Goal: Information Seeking & Learning: Learn about a topic

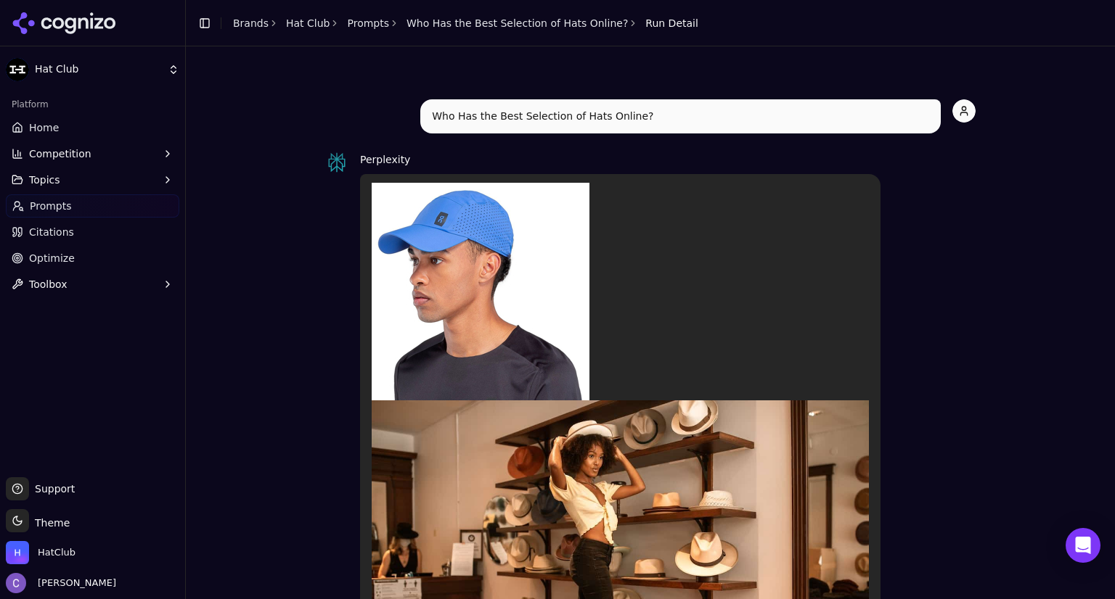
scroll to position [1311, 0]
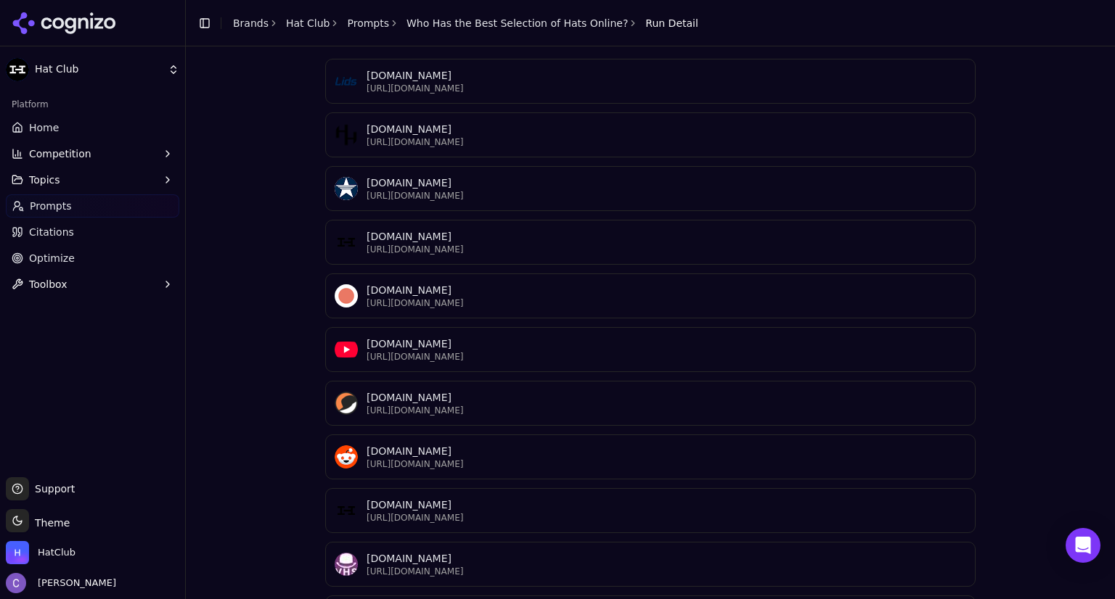
click at [62, 64] on html "Hat Club Platform Home Competition Topics Prompts Citations Optimize Toolbox Su…" at bounding box center [557, 299] width 1115 height 599
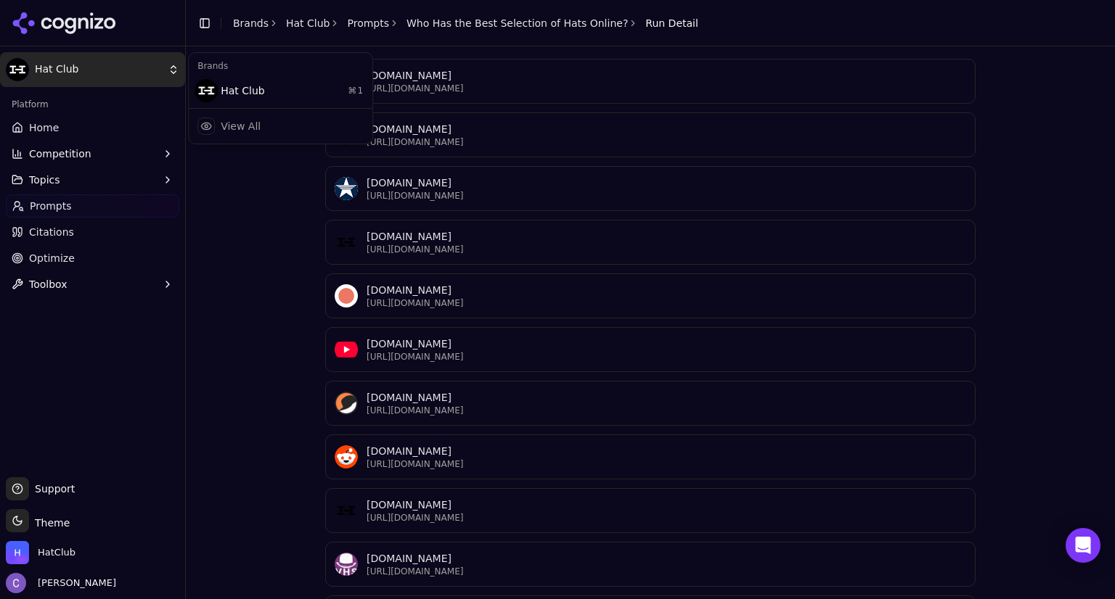
click at [49, 68] on html "Hat Club Platform Home Competition Topics Prompts Citations Optimize Toolbox Su…" at bounding box center [557, 299] width 1115 height 599
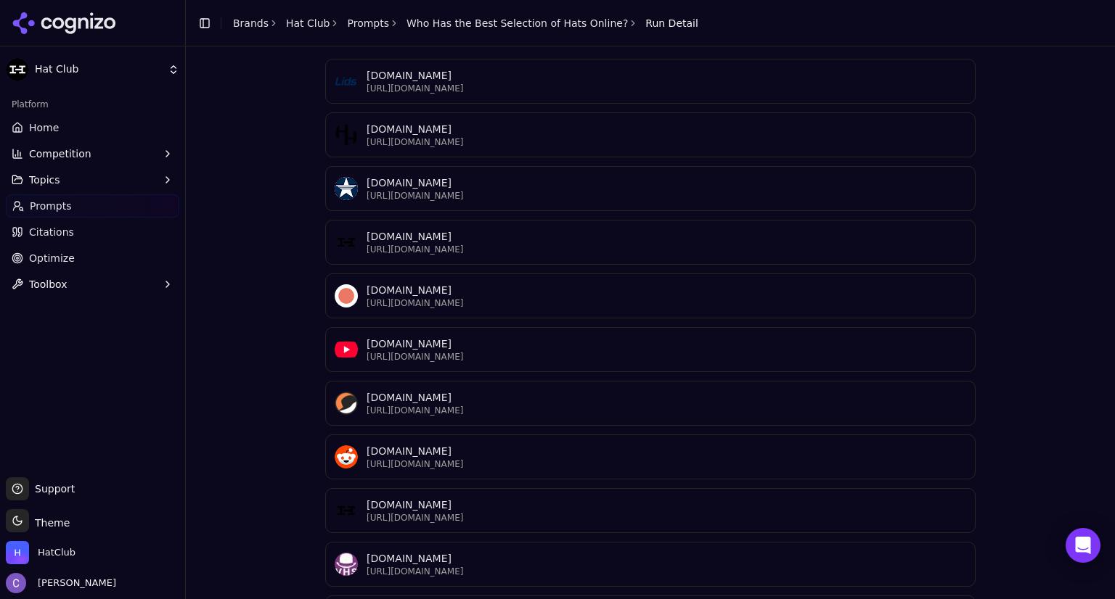
click at [44, 123] on span "Home" at bounding box center [44, 127] width 30 height 15
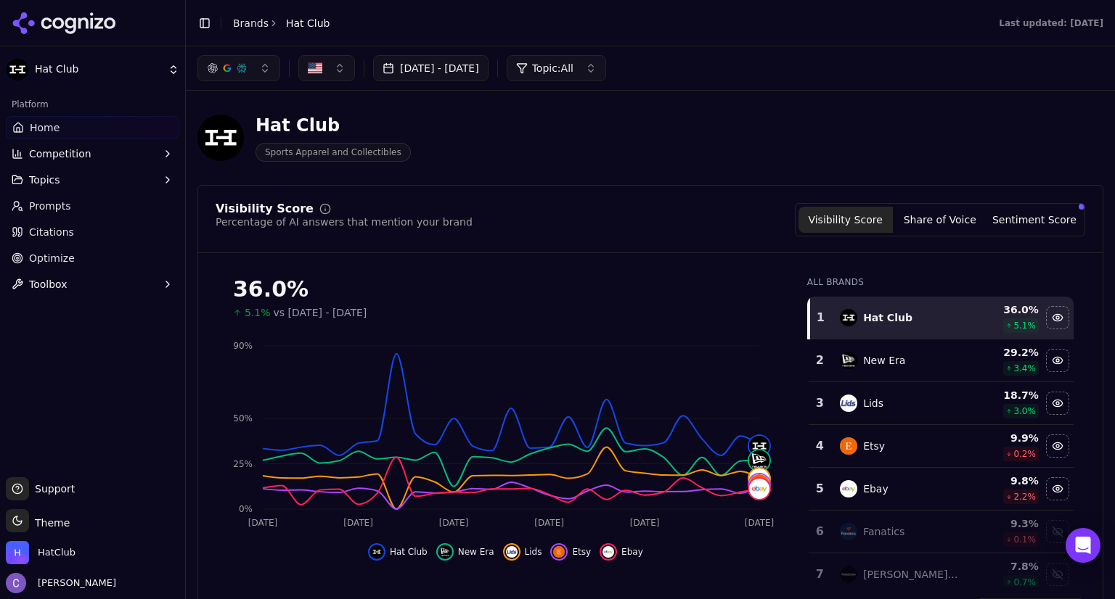
click at [100, 253] on link "Optimize" at bounding box center [92, 258] width 173 height 23
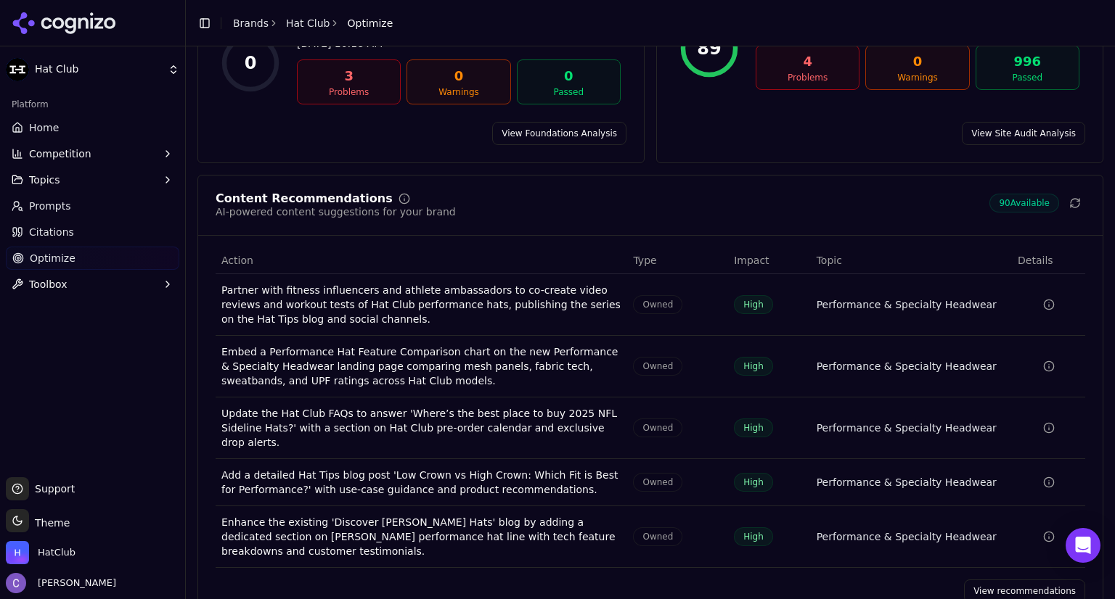
scroll to position [173, 0]
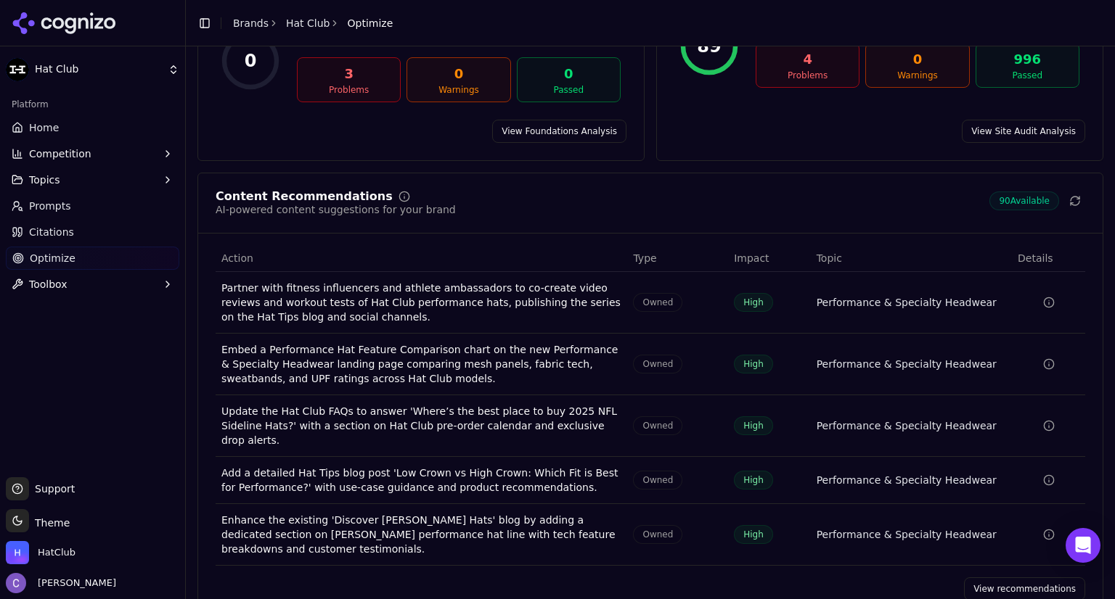
click at [55, 128] on span "Home" at bounding box center [44, 127] width 30 height 15
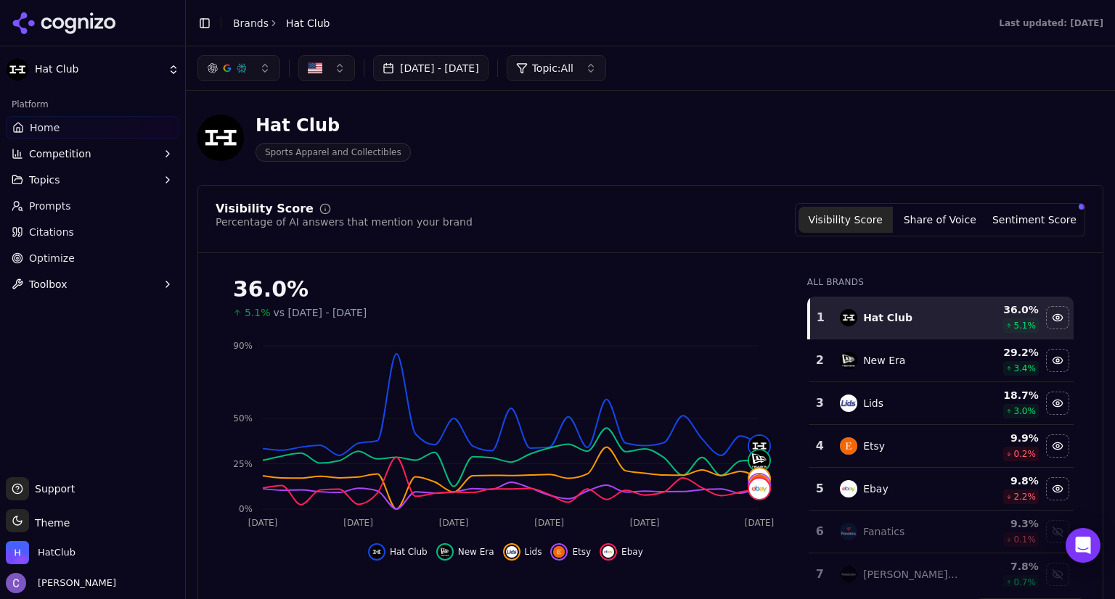
click at [113, 209] on link "Prompts" at bounding box center [92, 205] width 173 height 23
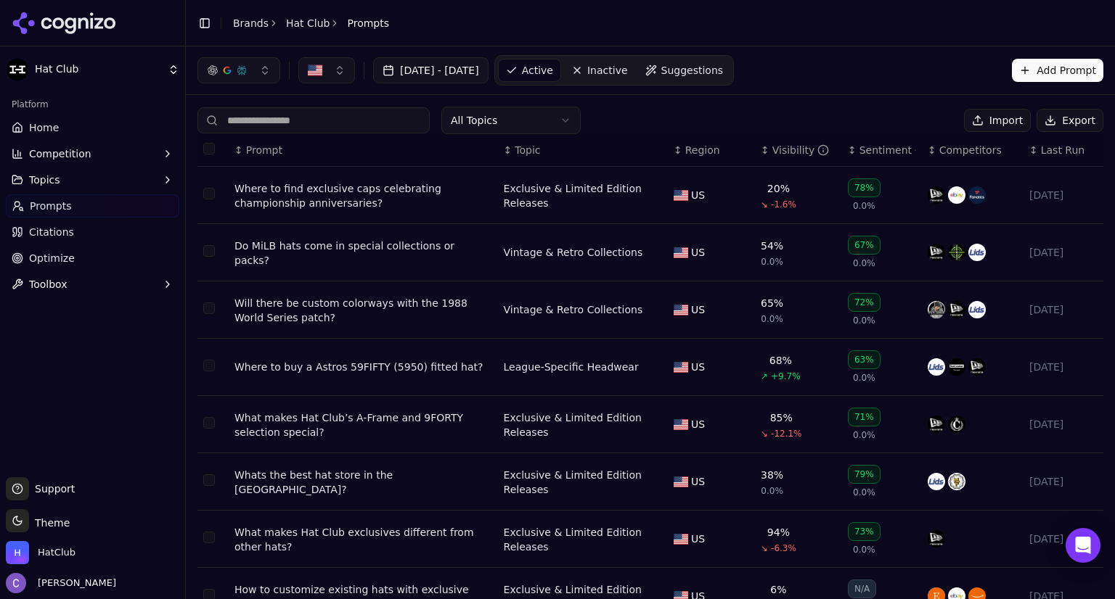
click at [772, 154] on div "Visibility" at bounding box center [800, 150] width 57 height 15
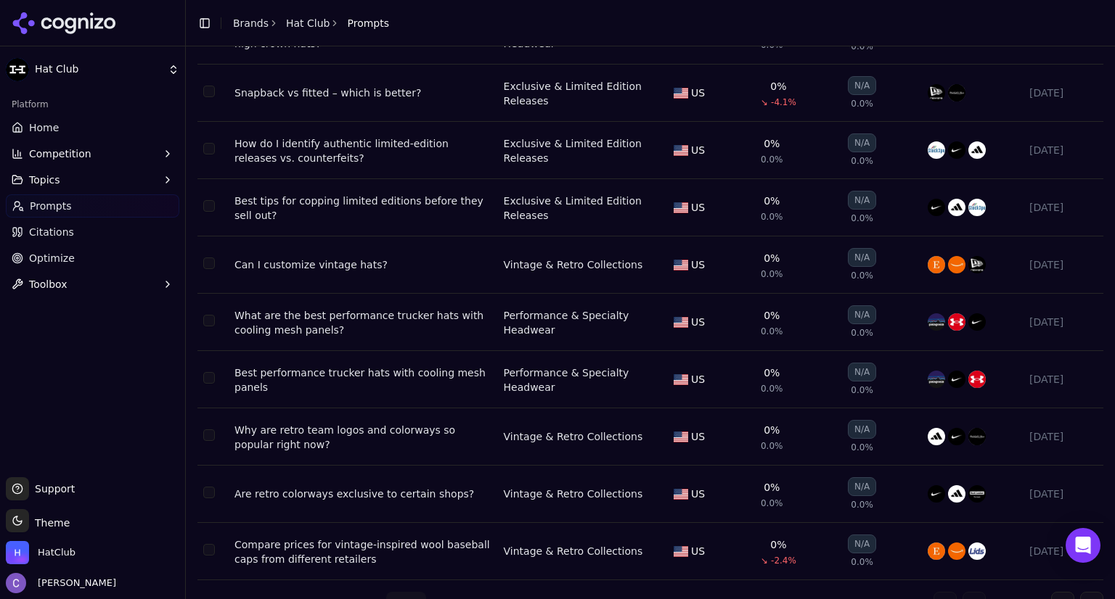
scroll to position [188, 0]
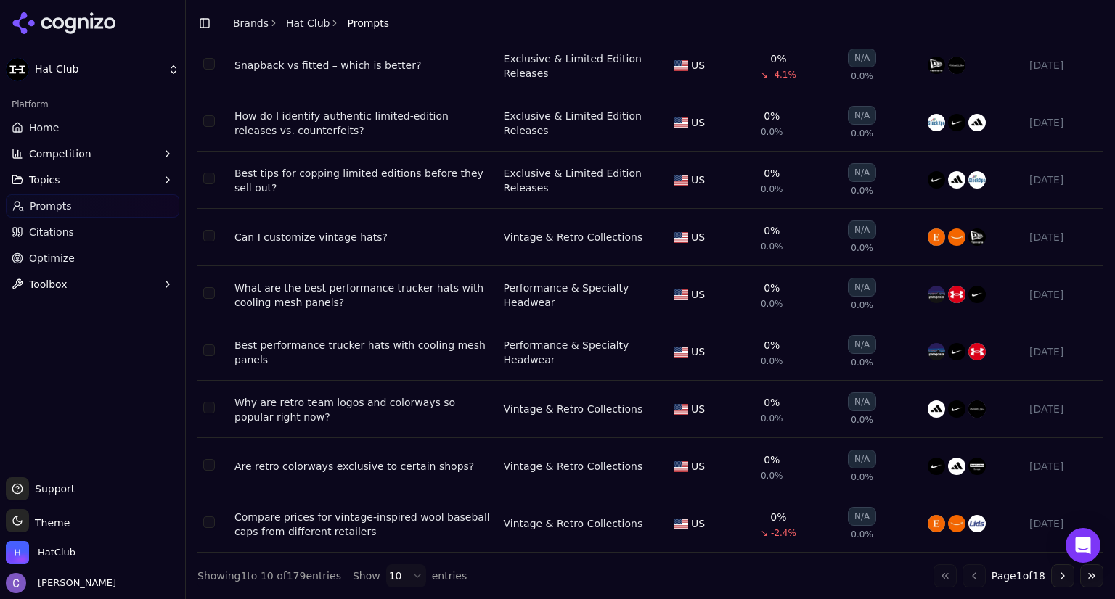
click at [1054, 578] on button "Go to next page" at bounding box center [1062, 576] width 23 height 23
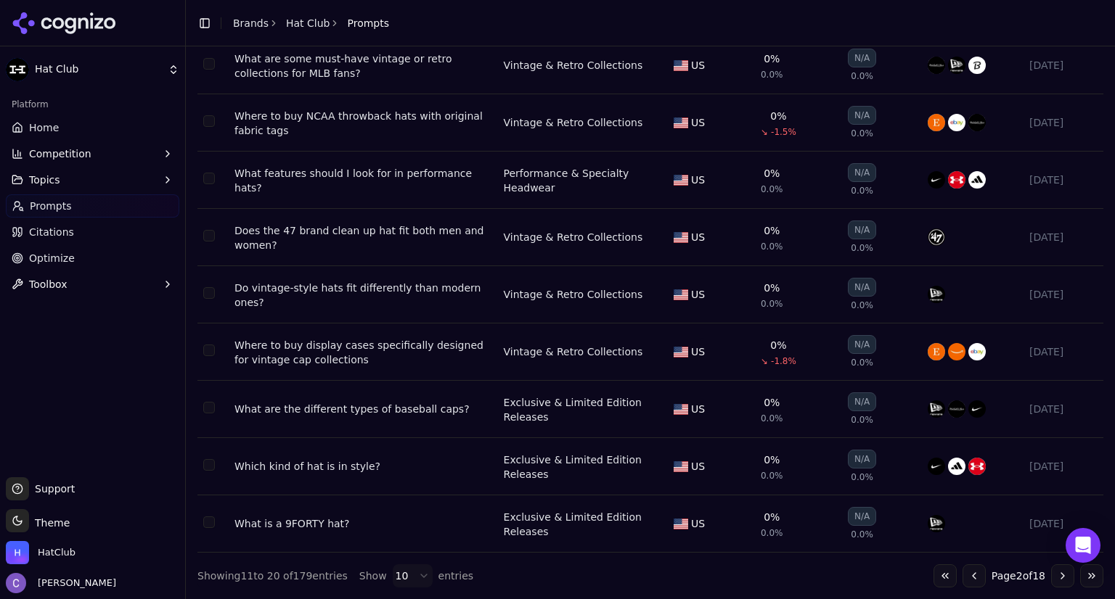
click at [1051, 576] on button "Go to next page" at bounding box center [1062, 576] width 23 height 23
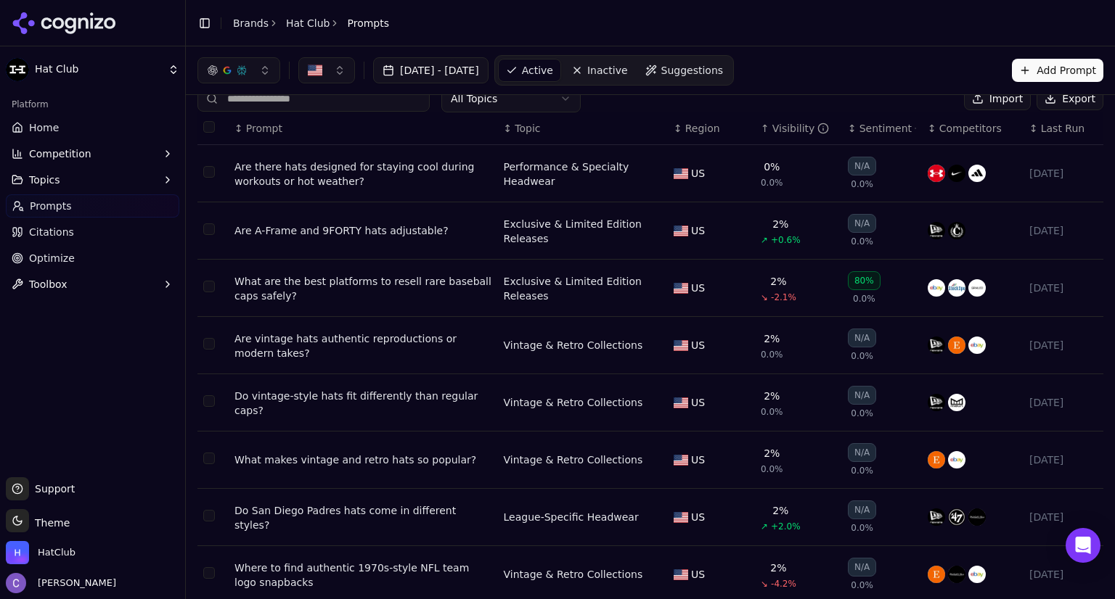
scroll to position [26, 0]
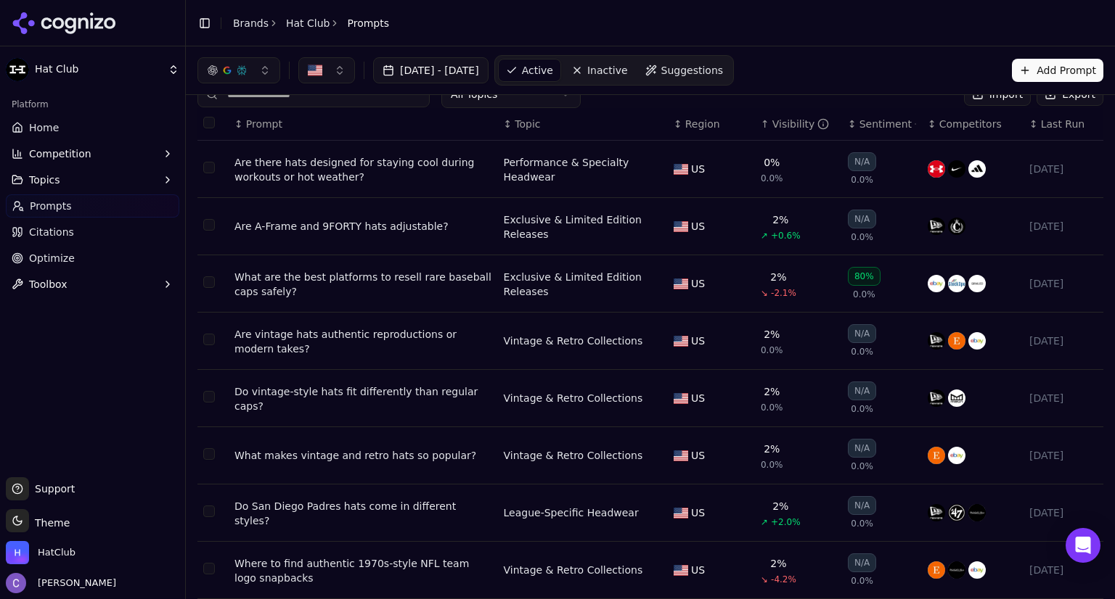
click at [383, 229] on div "Are A-Frame and 9FORTY hats adjustable?" at bounding box center [363, 226] width 258 height 15
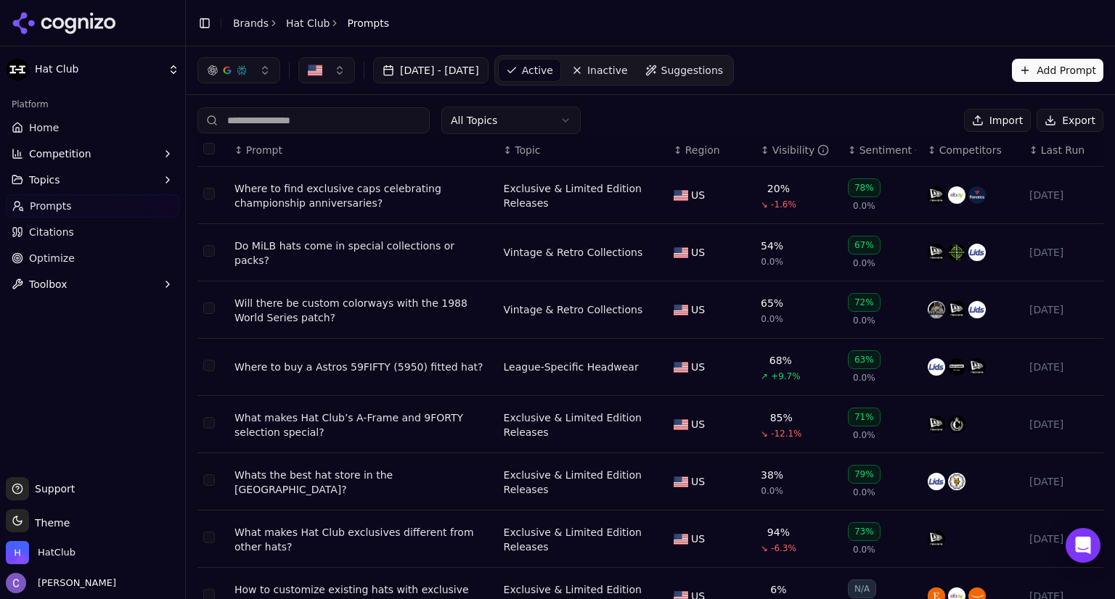
scroll to position [30, 0]
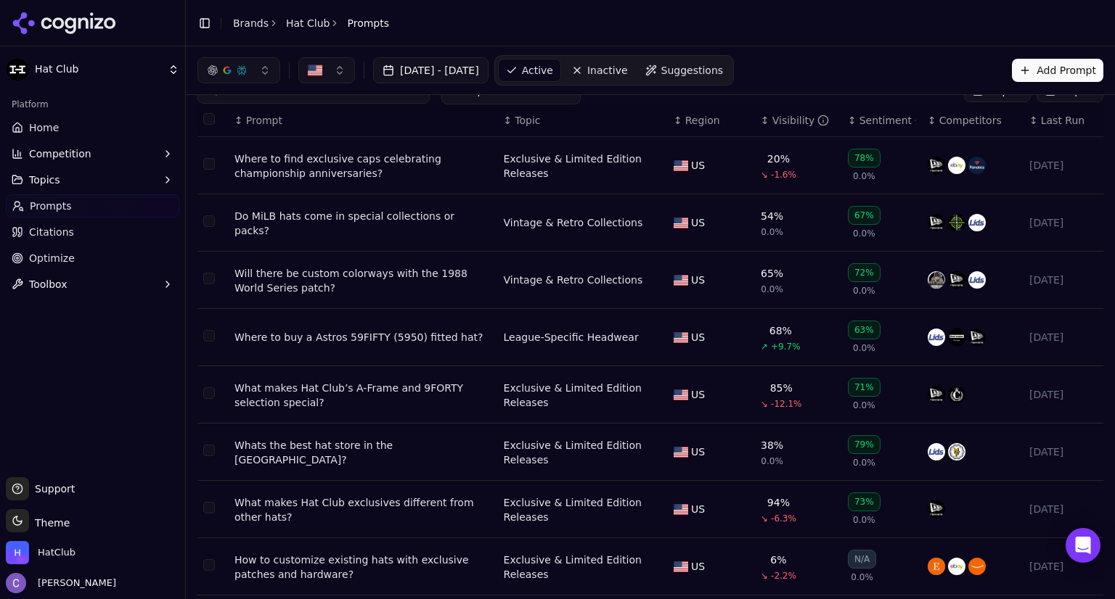
click at [290, 126] on div "↕ Prompt" at bounding box center [363, 120] width 258 height 15
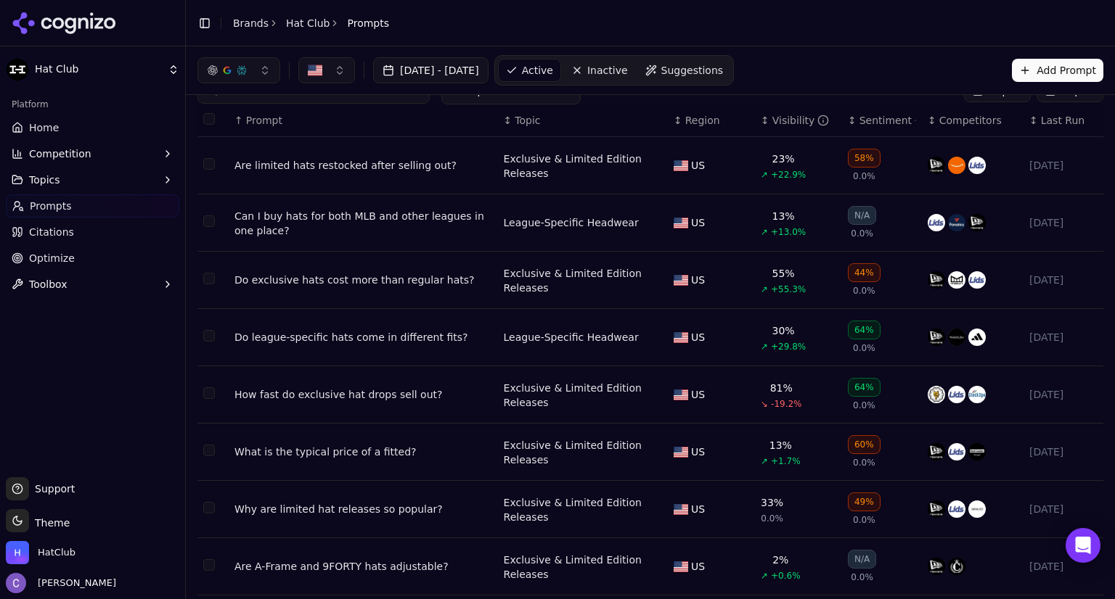
click at [290, 116] on div "↑ Prompt" at bounding box center [363, 120] width 258 height 15
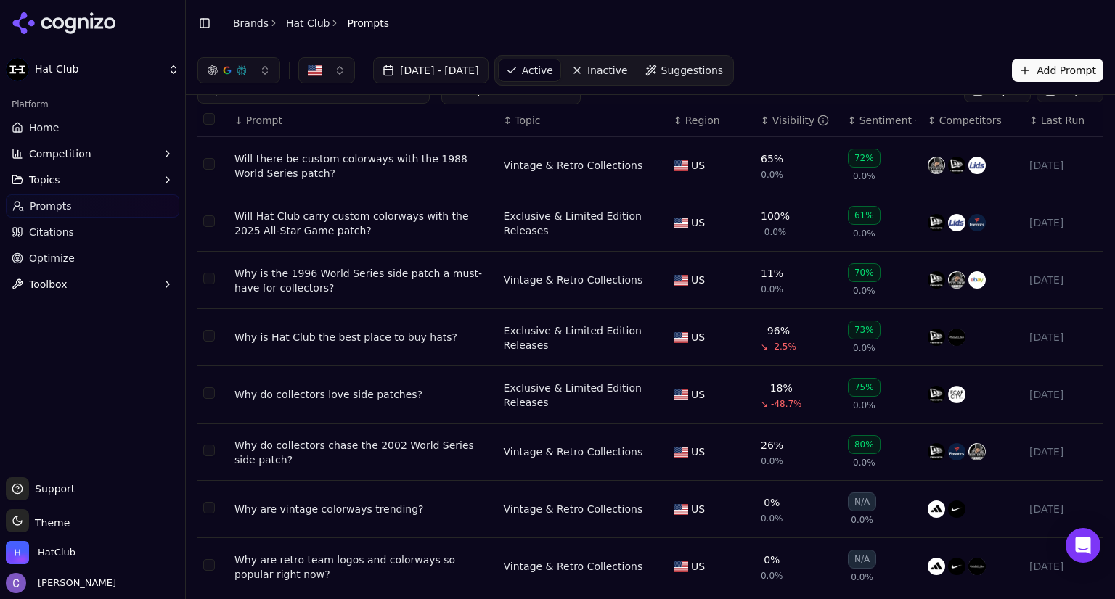
scroll to position [0, 0]
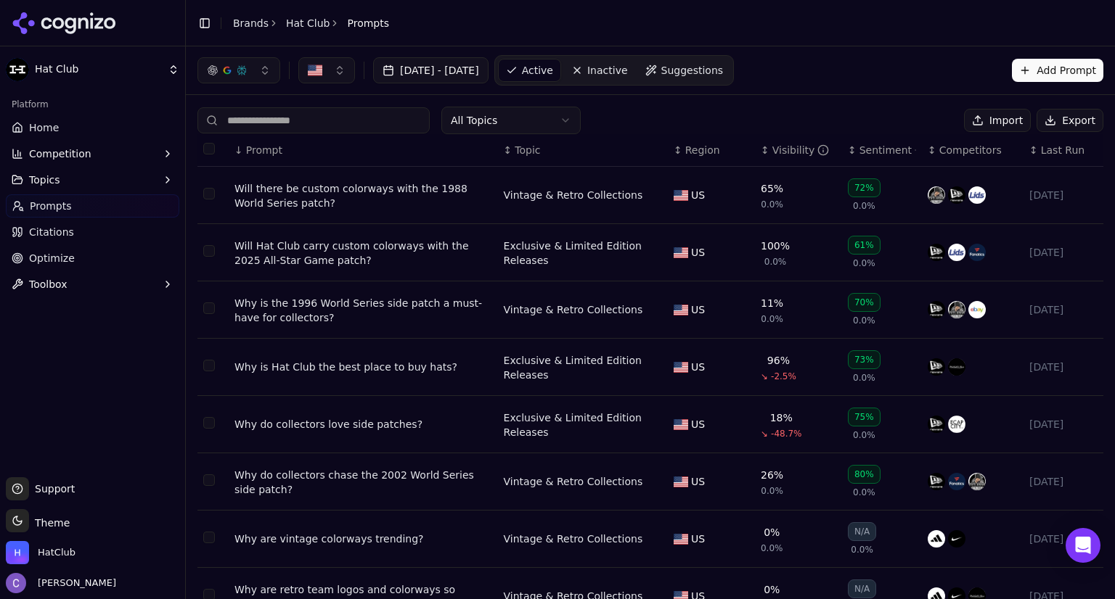
click at [340, 128] on input at bounding box center [313, 120] width 232 height 26
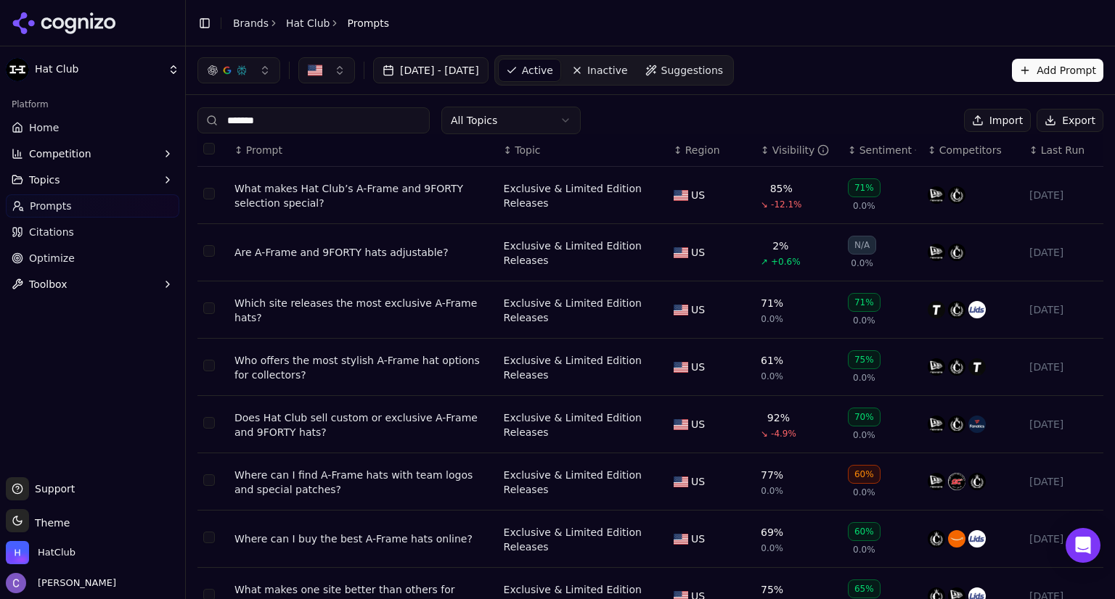
scroll to position [49, 0]
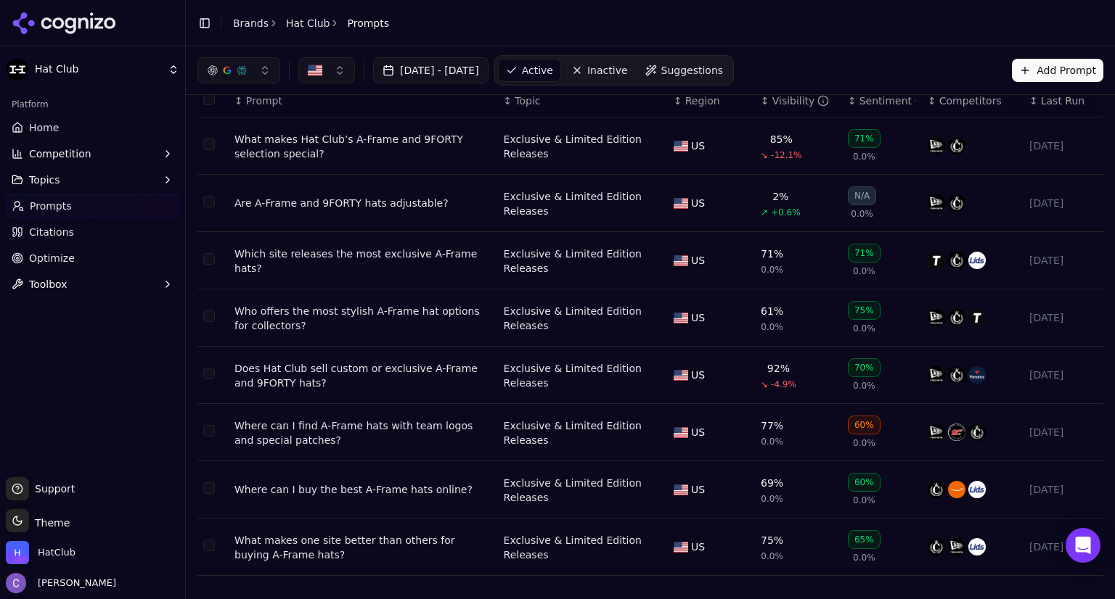
type input "*******"
click at [398, 206] on div "Are A-Frame and 9FORTY hats adjustable?" at bounding box center [363, 203] width 258 height 15
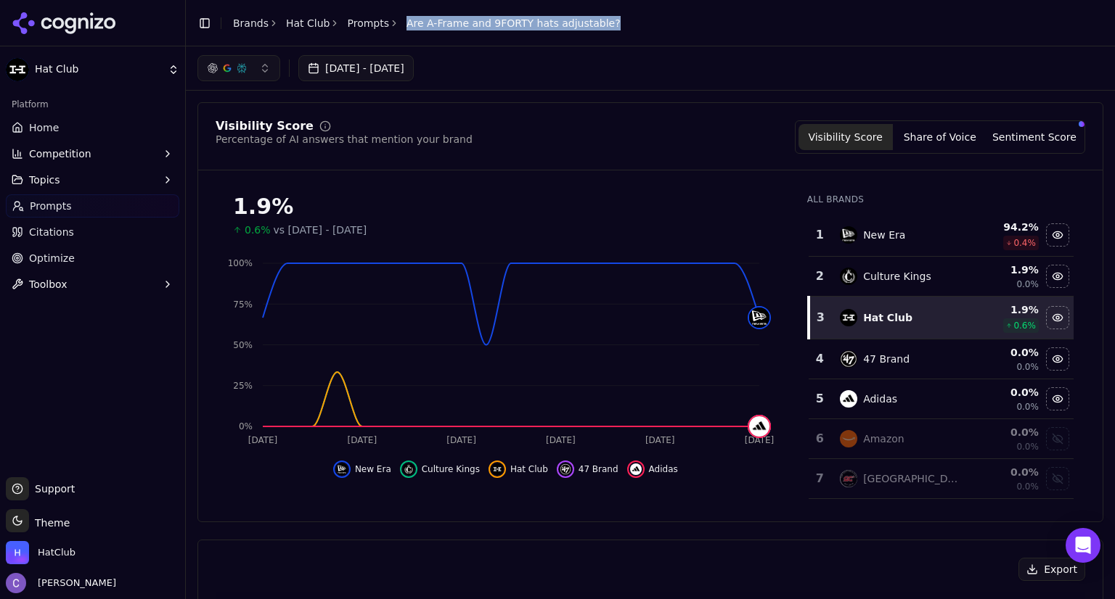
drag, startPoint x: 390, startPoint y: 24, endPoint x: 580, endPoint y: 27, distance: 190.1
click at [580, 27] on ol "Brands Hat Club Prompts Are A-Frame and 9FORTY hats adjustable?" at bounding box center [426, 23] width 387 height 15
copy span "Are A-Frame and 9FORTY hats adjustable?"
click at [53, 132] on span "Home" at bounding box center [44, 127] width 30 height 15
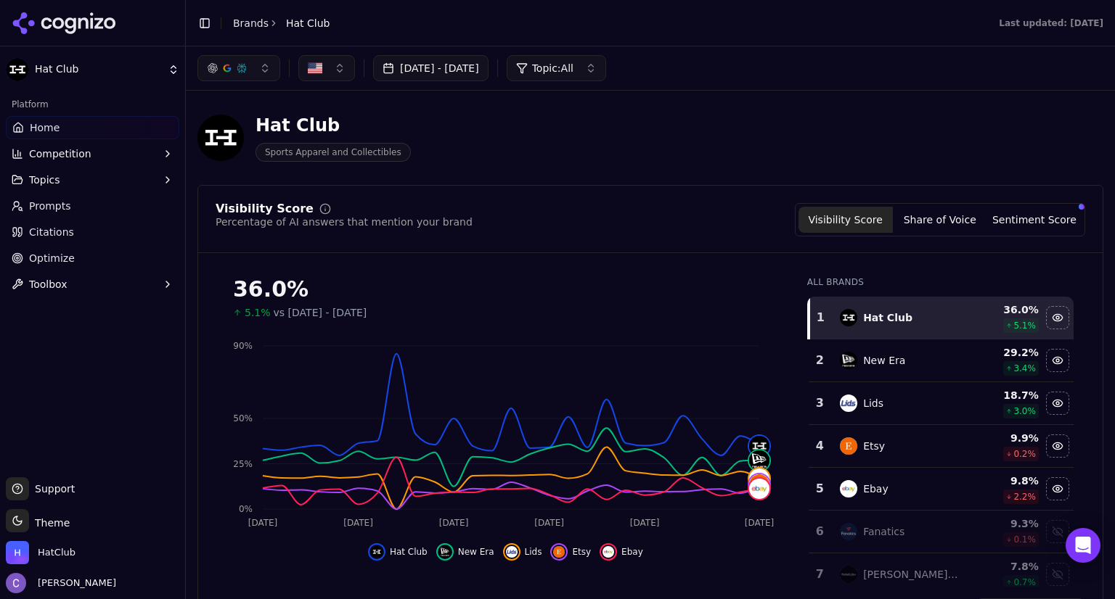
click at [845, 222] on button "Visibility Score" at bounding box center [845, 220] width 94 height 26
click at [924, 222] on button "Share of Voice" at bounding box center [940, 220] width 94 height 26
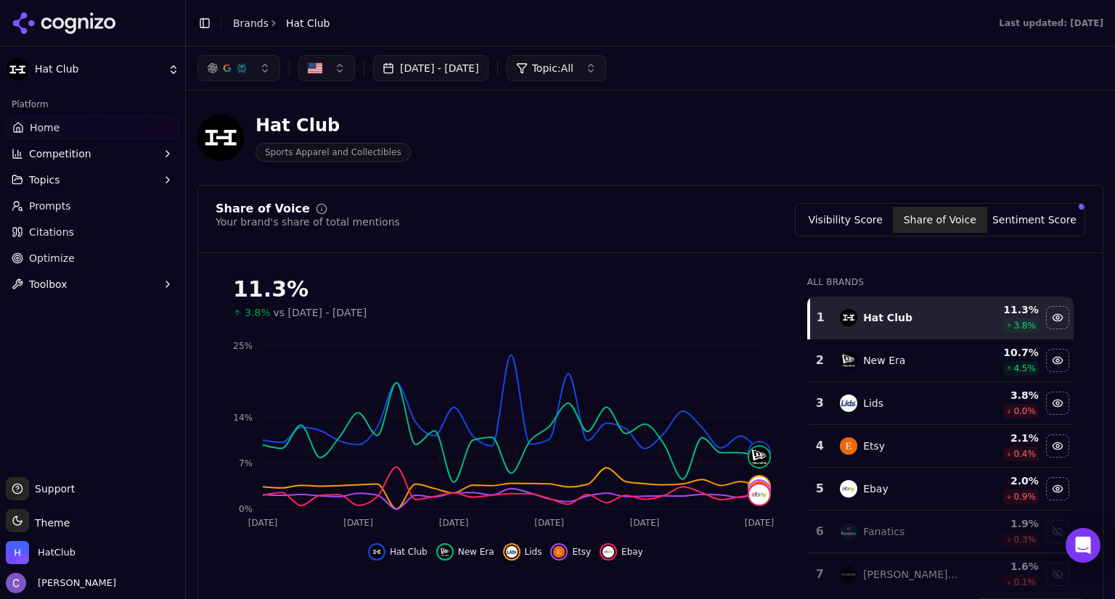
click at [850, 226] on button "Visibility Score" at bounding box center [845, 220] width 94 height 26
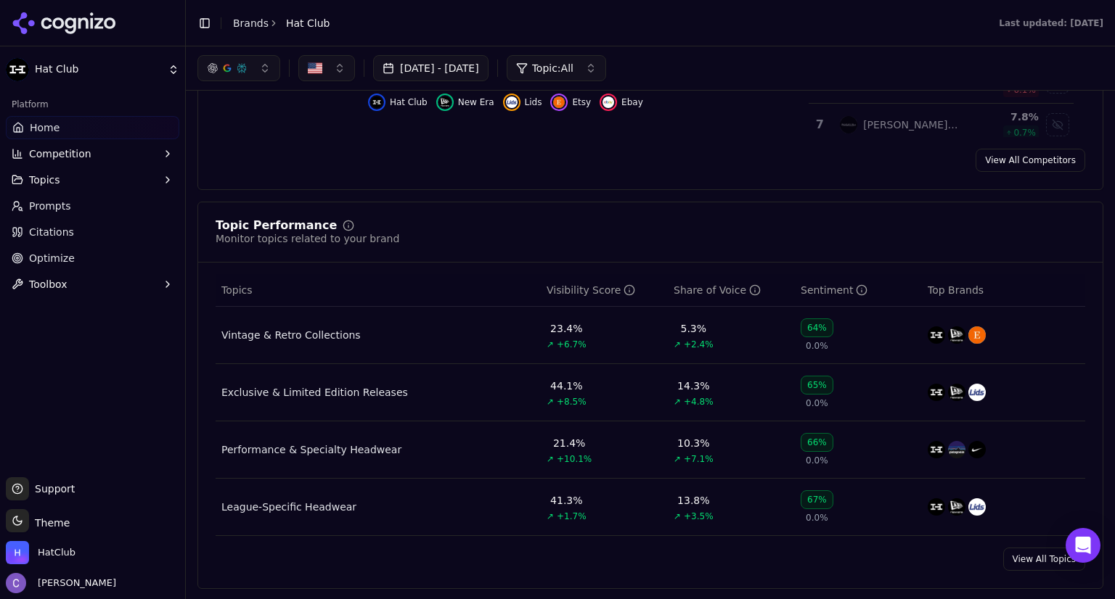
scroll to position [488, 0]
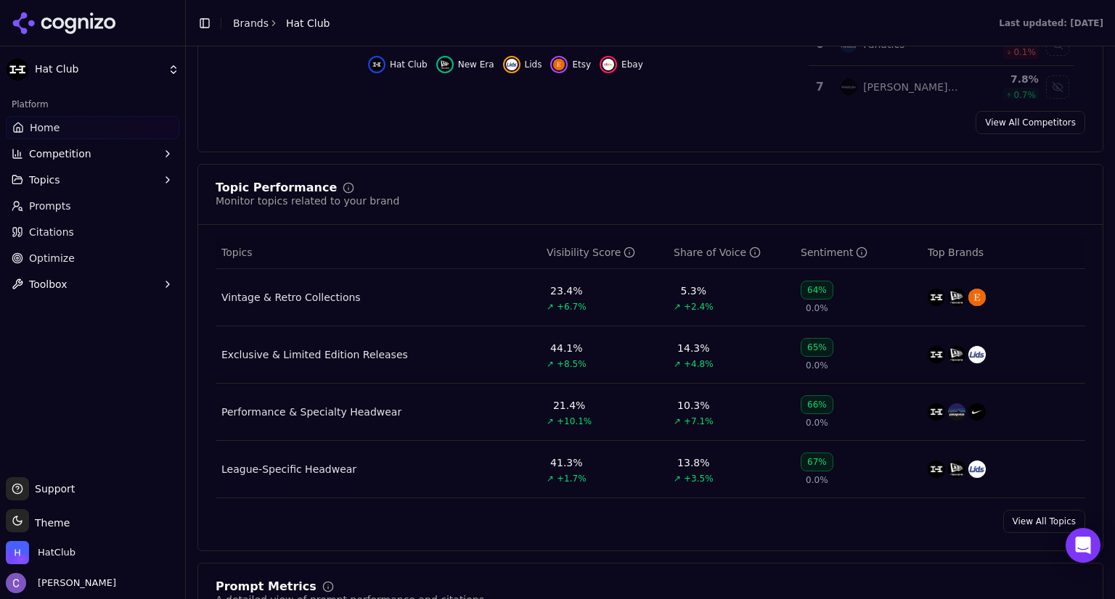
click at [90, 184] on button "Topics" at bounding box center [92, 179] width 173 height 23
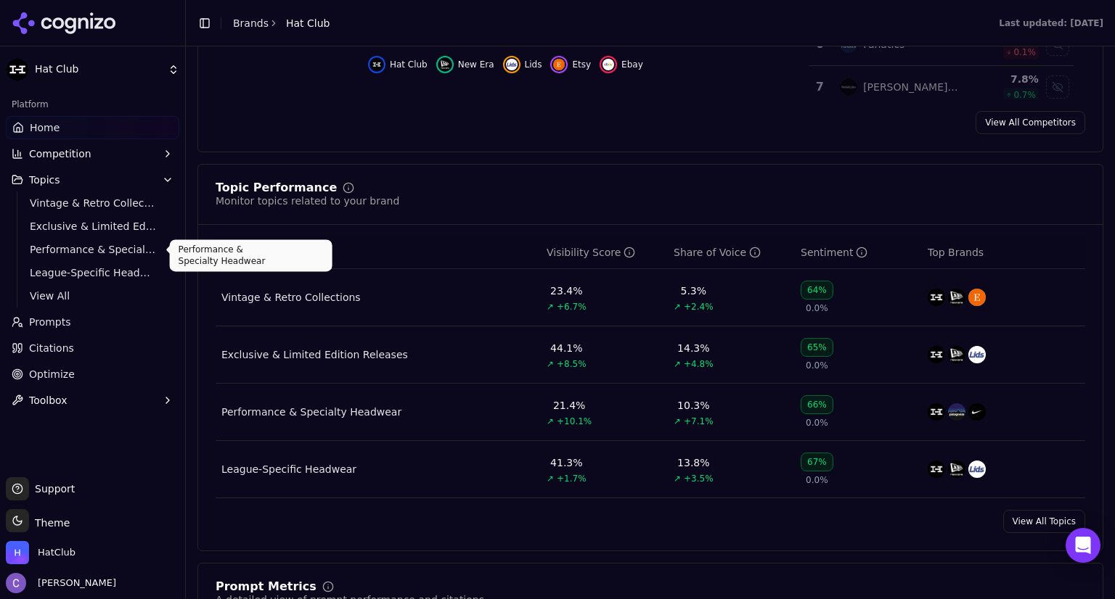
click at [90, 255] on span "Performance & Specialty Headwear" at bounding box center [93, 249] width 126 height 15
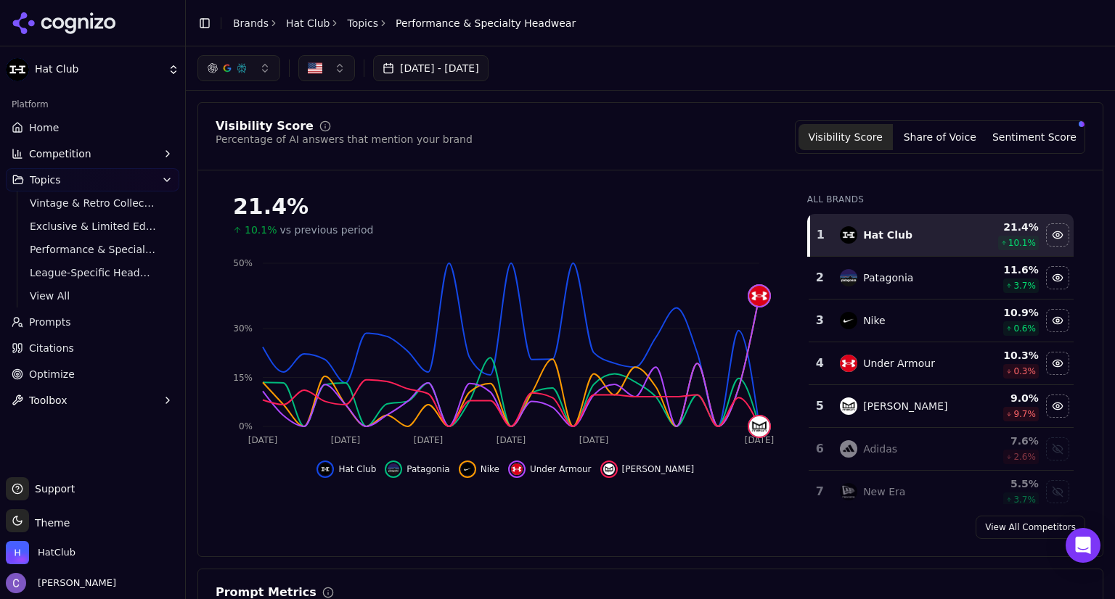
click at [89, 131] on link "Home" at bounding box center [92, 127] width 173 height 23
